Goal: Check status: Check status

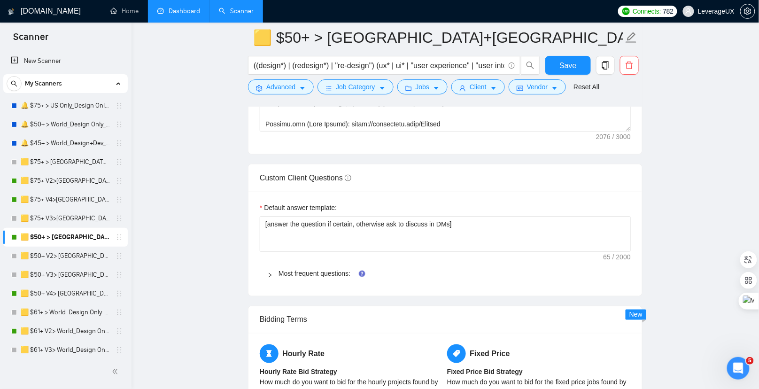
scroll to position [171, 0]
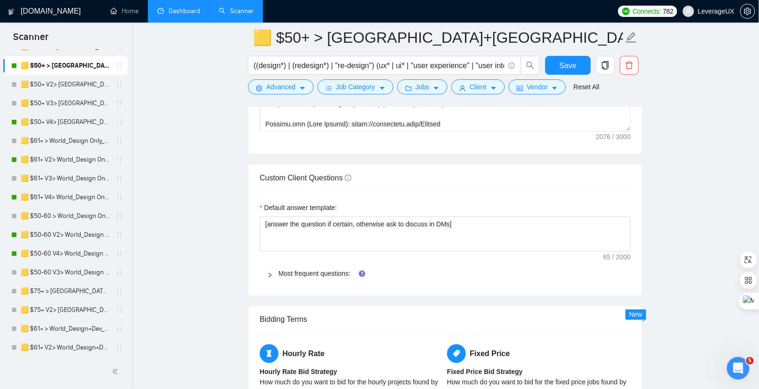
click at [182, 7] on link "Dashboard" at bounding box center [178, 11] width 43 height 8
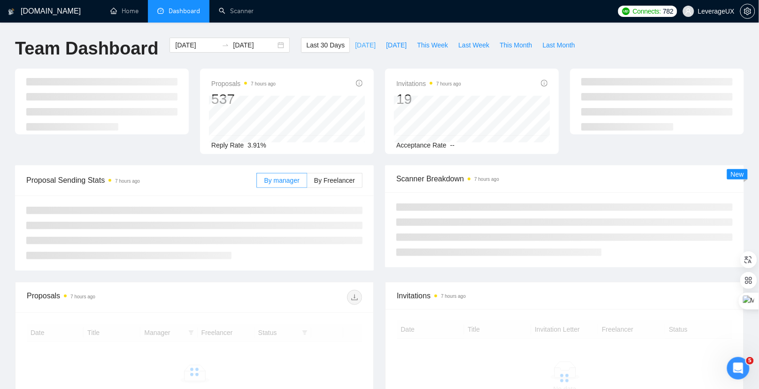
click at [359, 43] on span "[DATE]" at bounding box center [365, 45] width 21 height 10
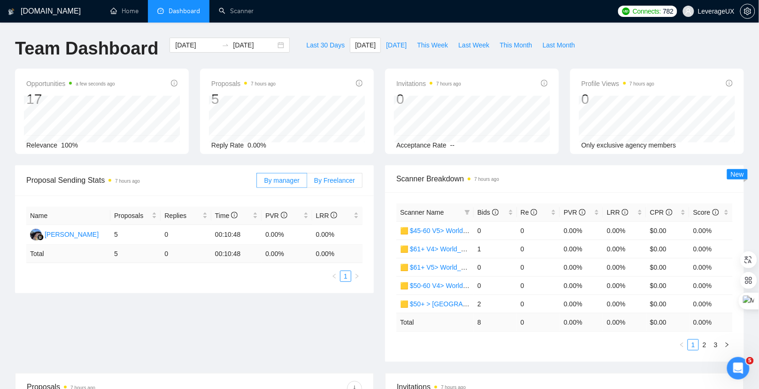
click at [341, 177] on span "By Freelancer" at bounding box center [334, 181] width 41 height 8
click at [307, 183] on input "By Freelancer" at bounding box center [307, 183] width 0 height 0
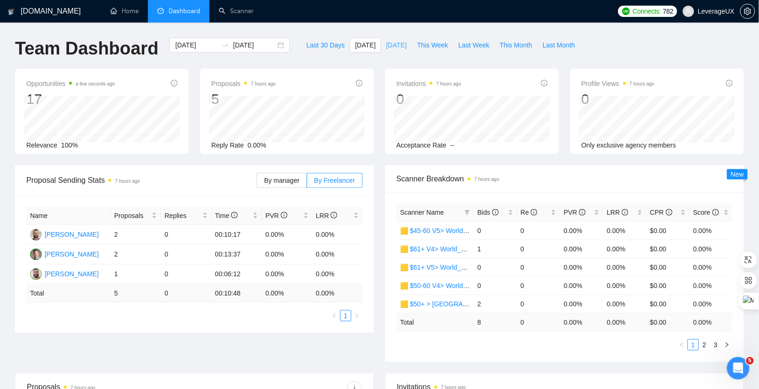
click at [400, 43] on span "[DATE]" at bounding box center [396, 45] width 21 height 10
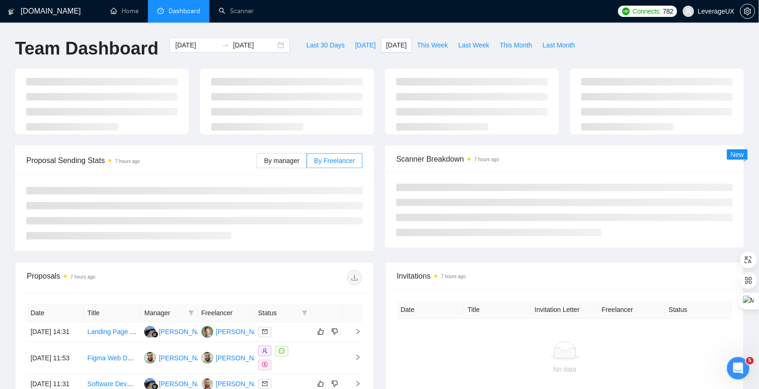
type input "2025-09-23"
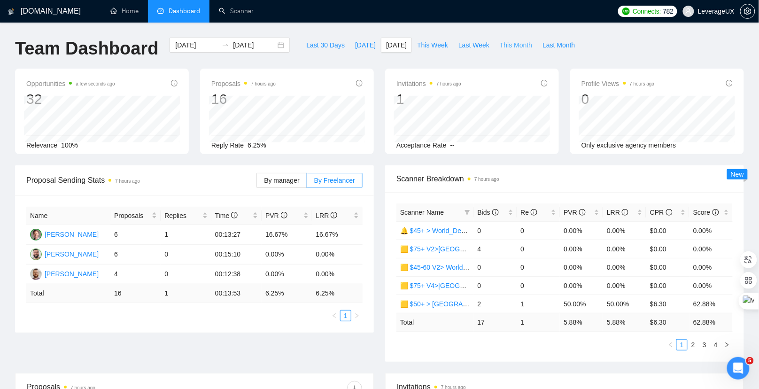
click at [520, 48] on span "This Month" at bounding box center [516, 45] width 32 height 10
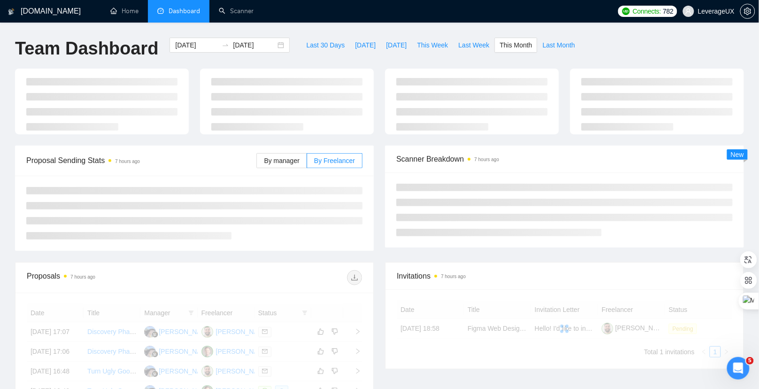
type input "2025-09-01"
type input "2025-09-30"
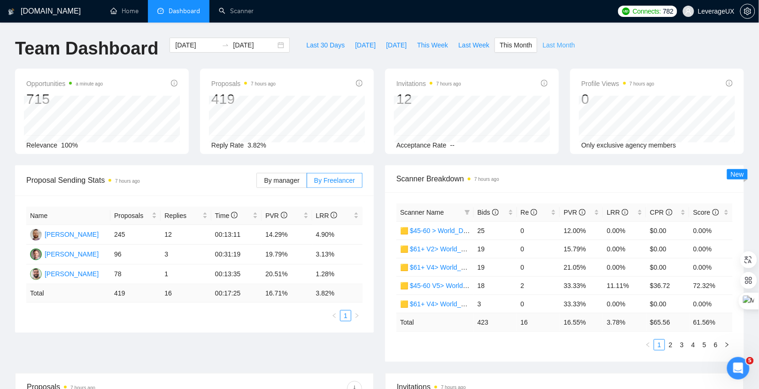
click at [565, 44] on span "Last Month" at bounding box center [558, 45] width 32 height 10
type input "2025-08-01"
type input "2025-08-31"
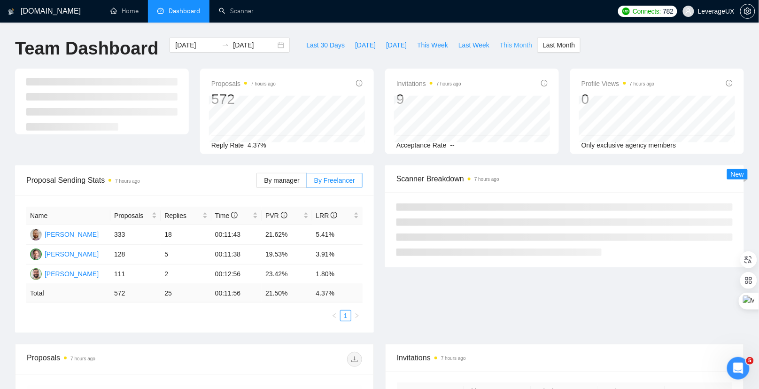
click at [512, 45] on span "This Month" at bounding box center [516, 45] width 32 height 10
type input "2025-09-01"
type input "2025-09-30"
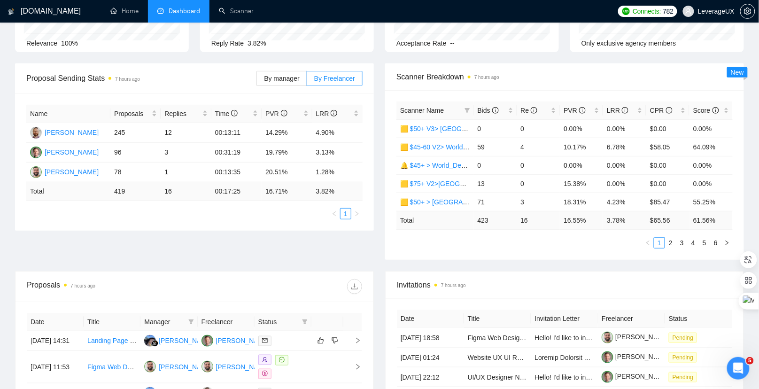
scroll to position [104, 0]
